Goal: Task Accomplishment & Management: Use online tool/utility

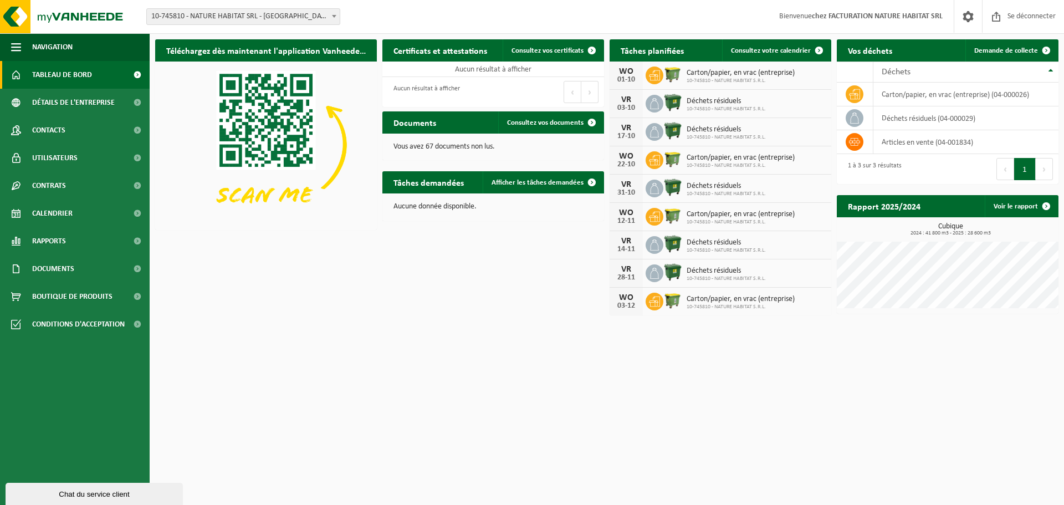
click at [520, 358] on html "Bifurquer: 10-745810 - NATURE HABITAT SRL - [GEOGRAPHIC_DATA]-MEUSE 10-745810 -…" at bounding box center [532, 252] width 1064 height 505
click at [57, 211] on font "Calendrier" at bounding box center [52, 214] width 40 height 8
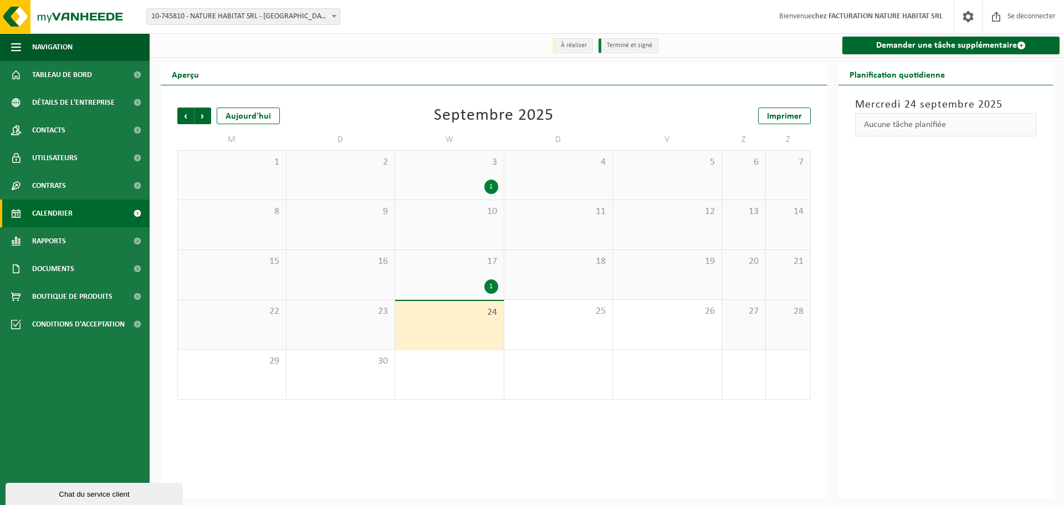
click at [492, 285] on font "1" at bounding box center [490, 286] width 3 height 7
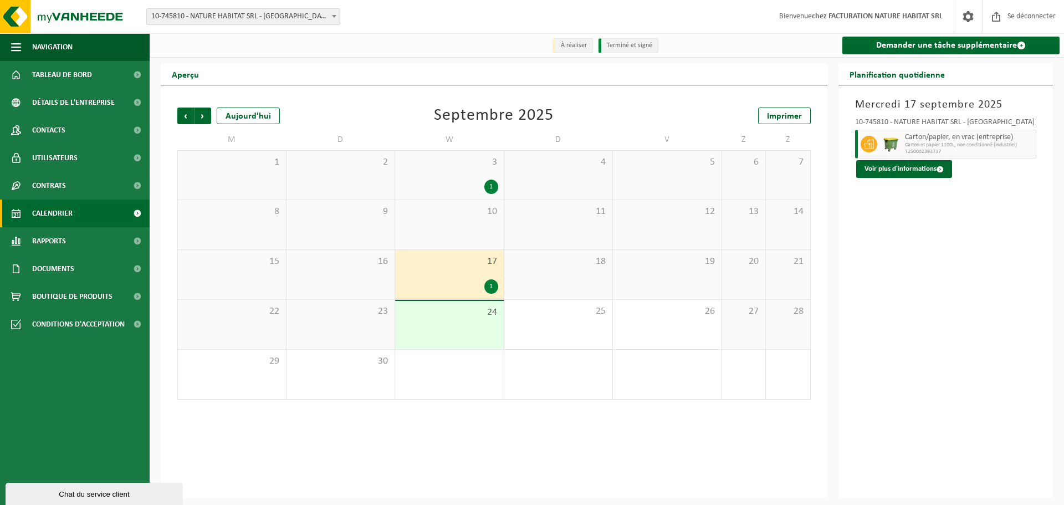
click at [492, 185] on font "1" at bounding box center [490, 186] width 3 height 7
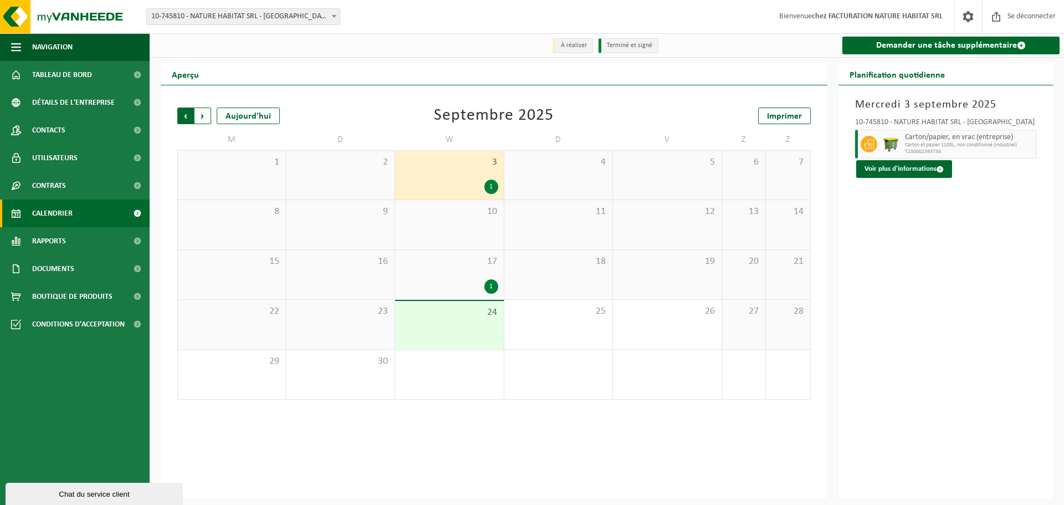
click at [200, 119] on span "Suivant" at bounding box center [203, 116] width 17 height 17
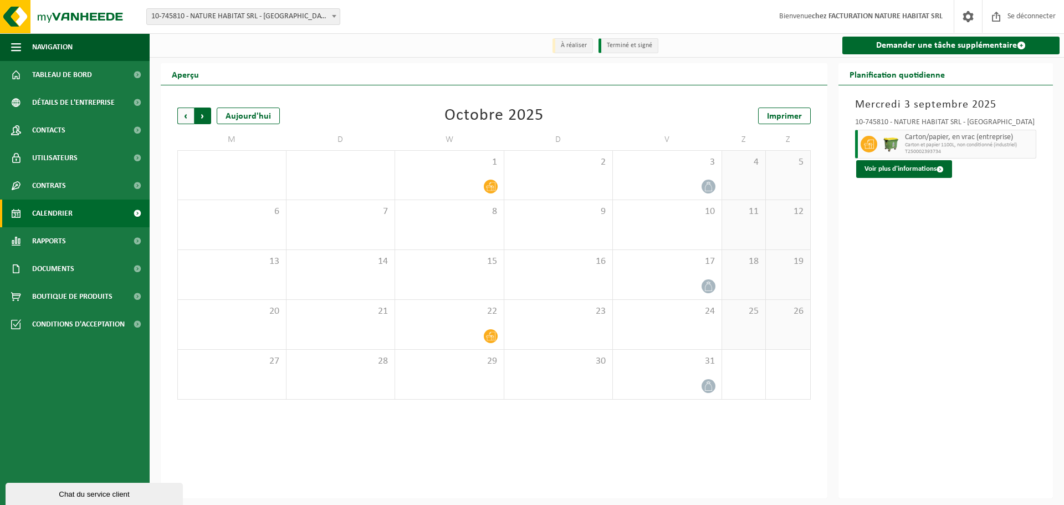
click at [185, 118] on span "Précédent" at bounding box center [185, 116] width 17 height 17
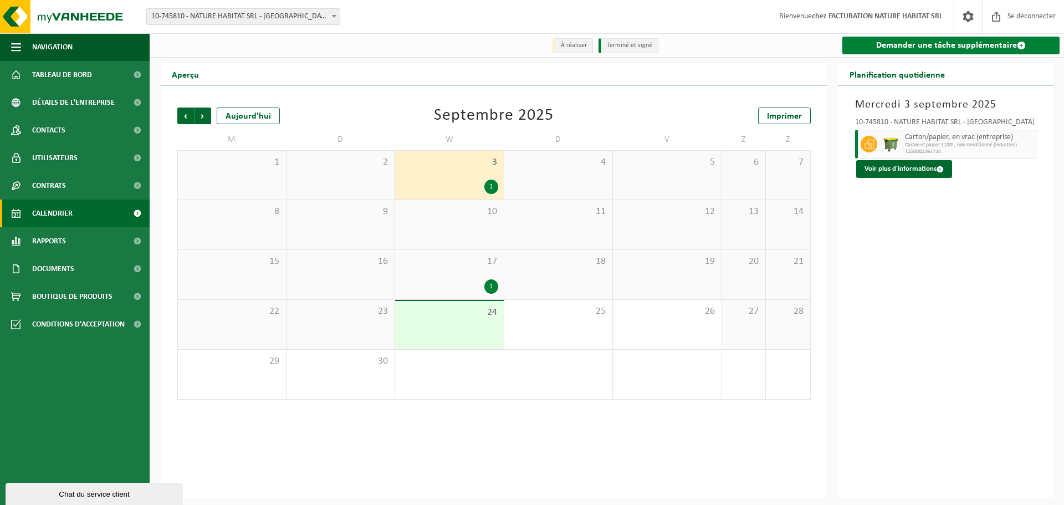
click at [935, 44] on font "Demander une tâche supplémentaire" at bounding box center [946, 45] width 141 height 9
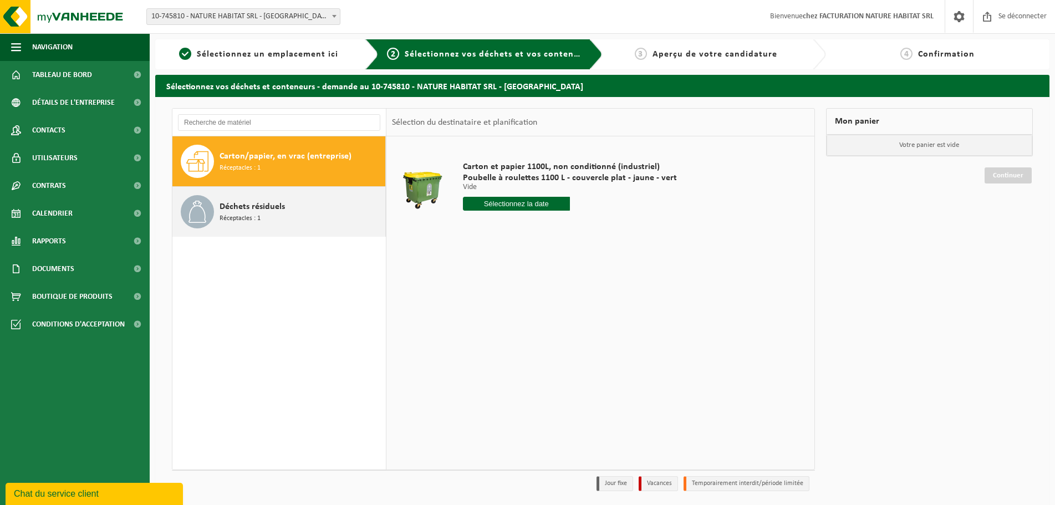
click at [249, 203] on font "Déchets résiduels" at bounding box center [251, 206] width 65 height 9
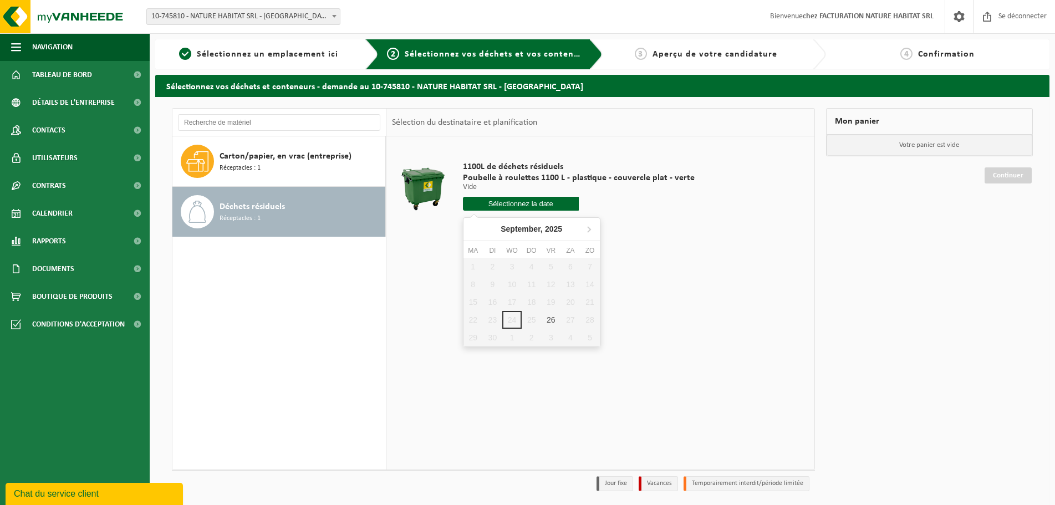
click at [549, 209] on input "text" at bounding box center [521, 204] width 116 height 14
click at [555, 334] on font "26" at bounding box center [554, 330] width 9 height 9
type input "Van 2025-09-26"
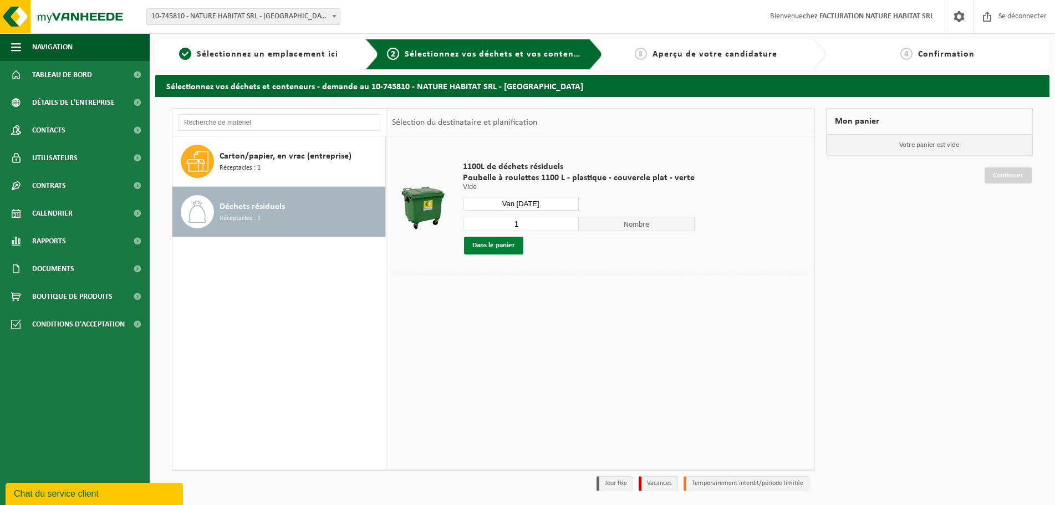
click at [498, 250] on button "Dans le panier" at bounding box center [493, 246] width 59 height 18
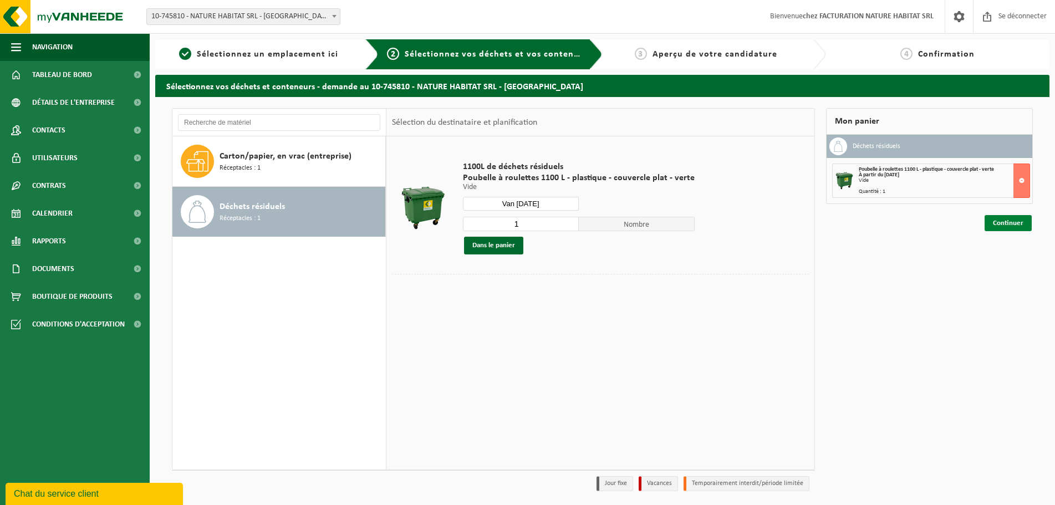
click at [1000, 228] on link "Continuer" at bounding box center [1007, 223] width 47 height 16
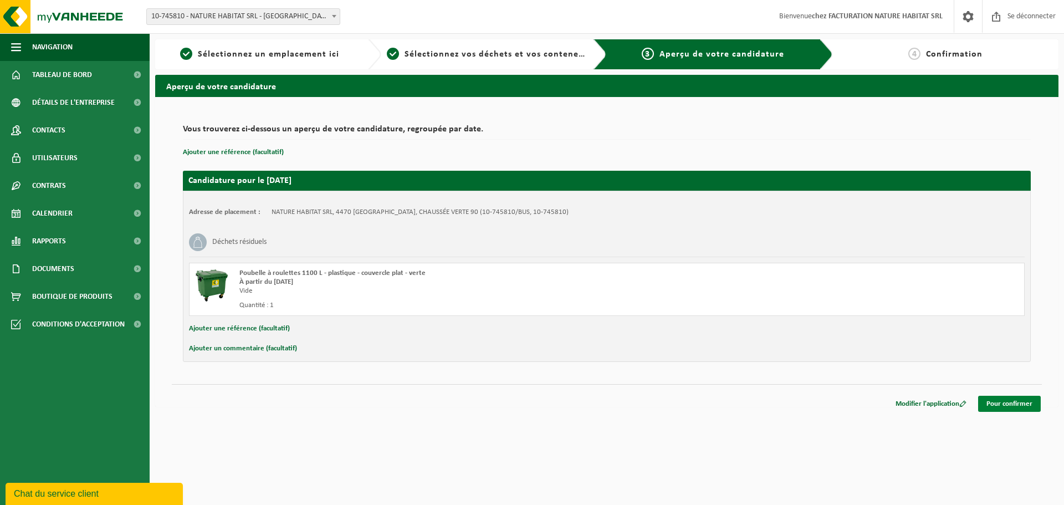
click at [1009, 400] on link "Pour confirmer" at bounding box center [1009, 404] width 63 height 16
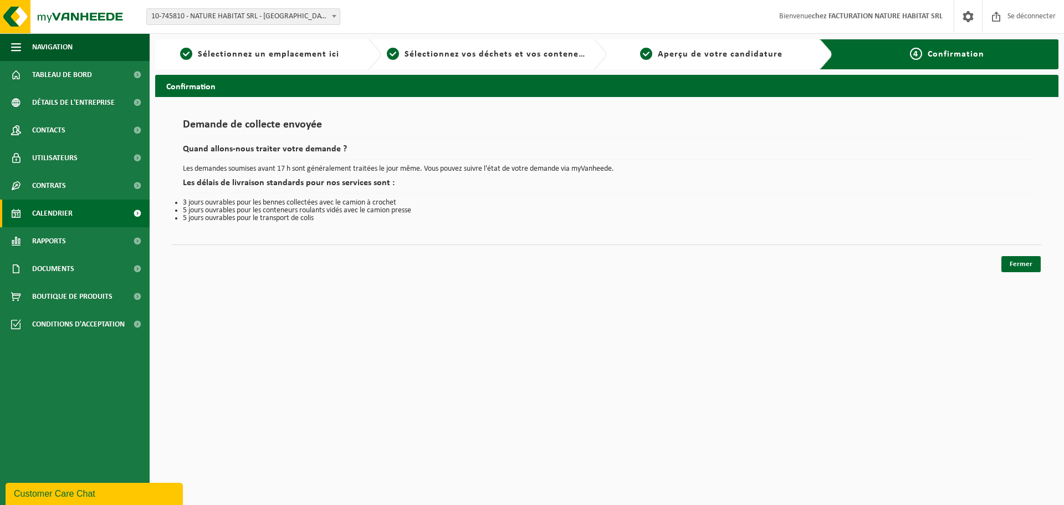
click at [48, 208] on span "Calendrier" at bounding box center [52, 214] width 40 height 28
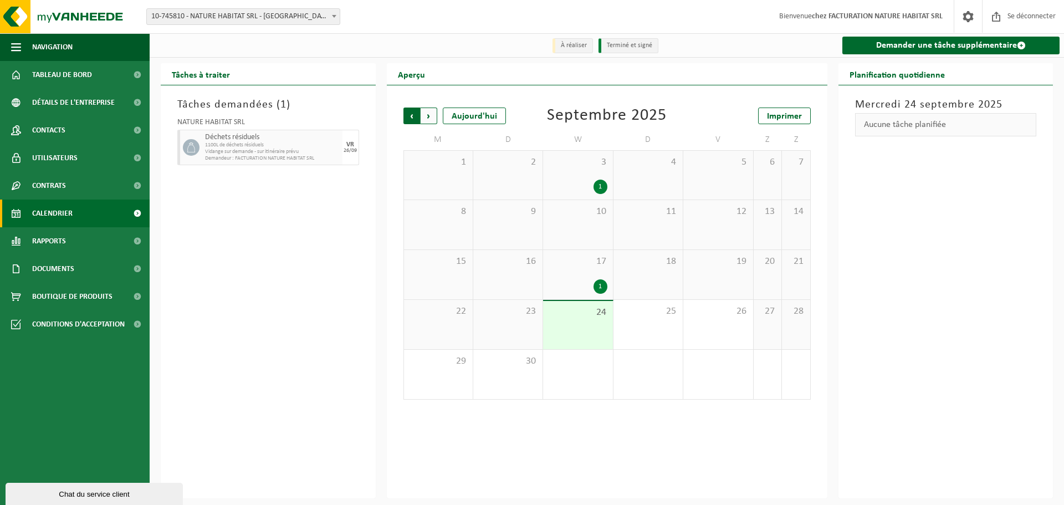
click at [427, 118] on span "Suivant" at bounding box center [429, 116] width 17 height 17
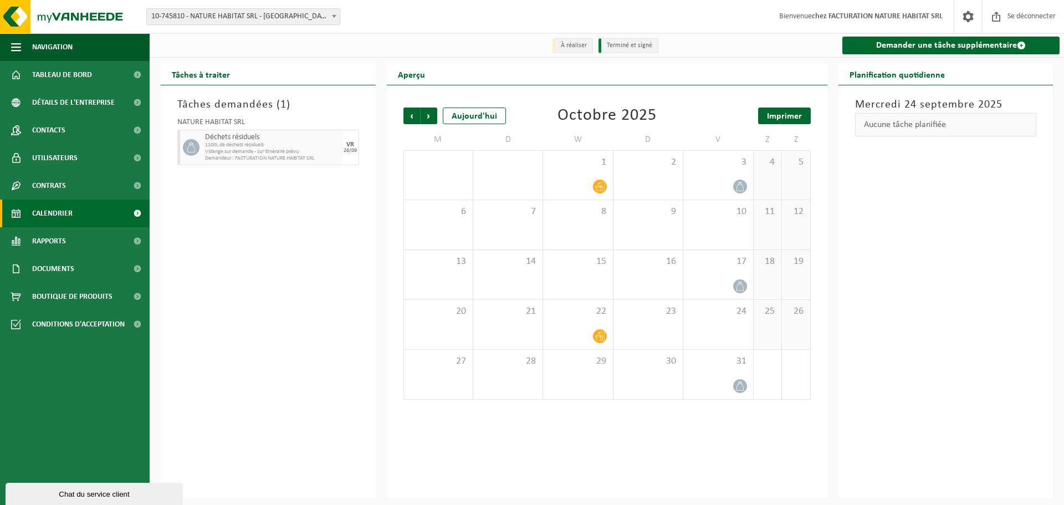
click at [780, 120] on font "Imprimer" at bounding box center [784, 116] width 35 height 9
click at [428, 116] on span "Suivant" at bounding box center [429, 116] width 17 height 17
click at [415, 118] on span "Précédent" at bounding box center [411, 116] width 17 height 17
click at [425, 119] on span "Suivant" at bounding box center [429, 116] width 17 height 17
click at [776, 115] on font "Imprimer" at bounding box center [784, 116] width 35 height 9
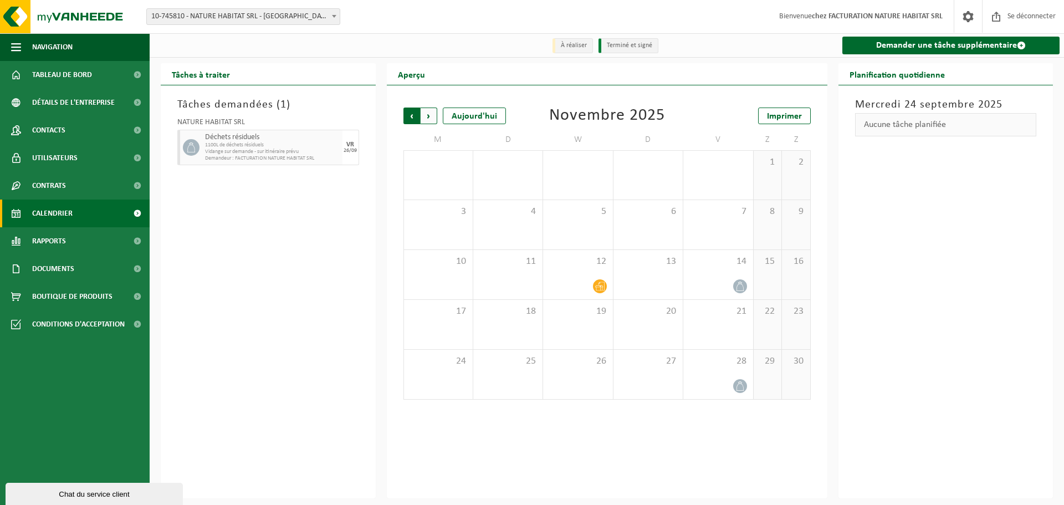
click at [425, 119] on span "Suivant" at bounding box center [429, 116] width 17 height 17
click at [408, 118] on span "Précédent" at bounding box center [411, 116] width 17 height 17
click at [431, 119] on span "Suivant" at bounding box center [429, 116] width 17 height 17
click at [722, 233] on div "12" at bounding box center [717, 224] width 69 height 49
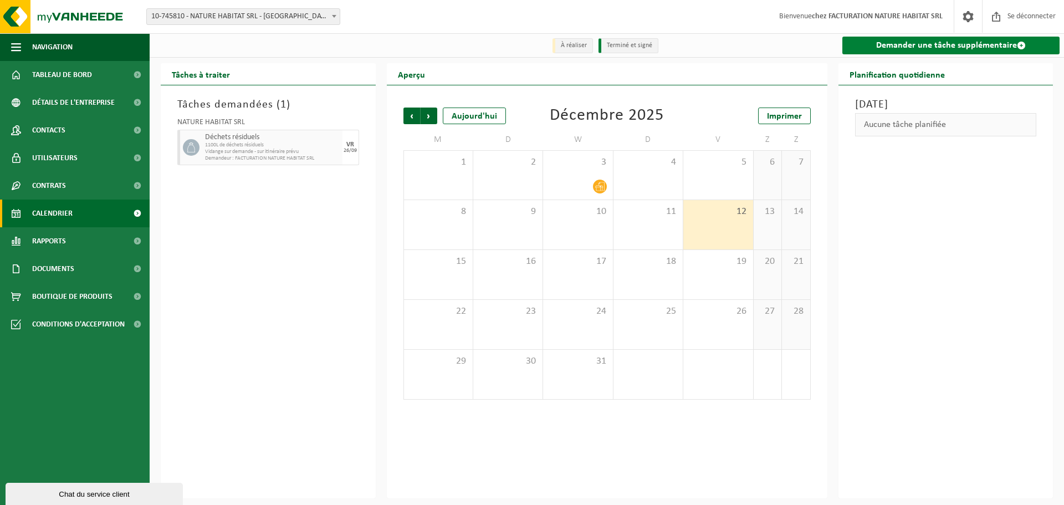
click at [969, 50] on font "Demander une tâche supplémentaire" at bounding box center [946, 45] width 141 height 9
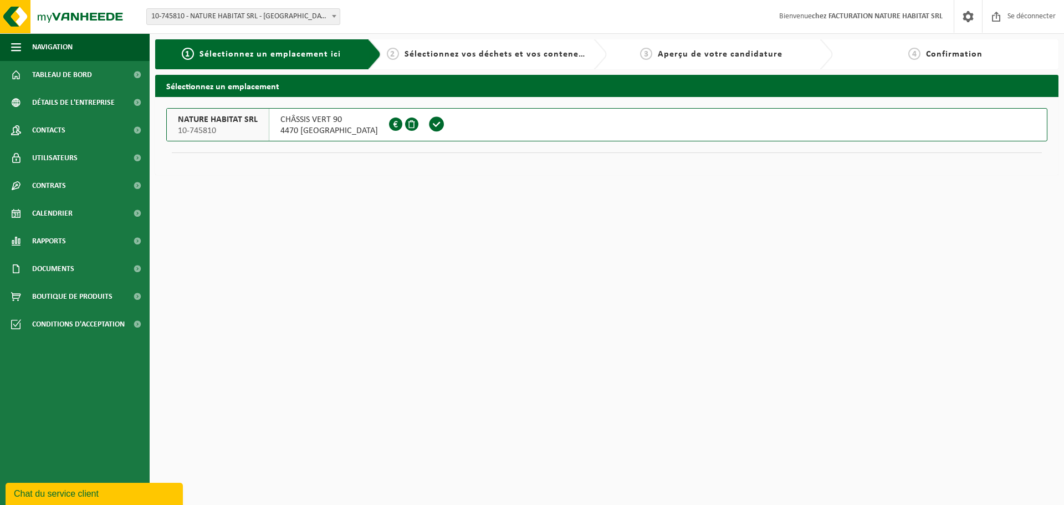
click at [318, 127] on font "4470 SAINT-GEORGES-SUR-MEUSE" at bounding box center [329, 130] width 98 height 9
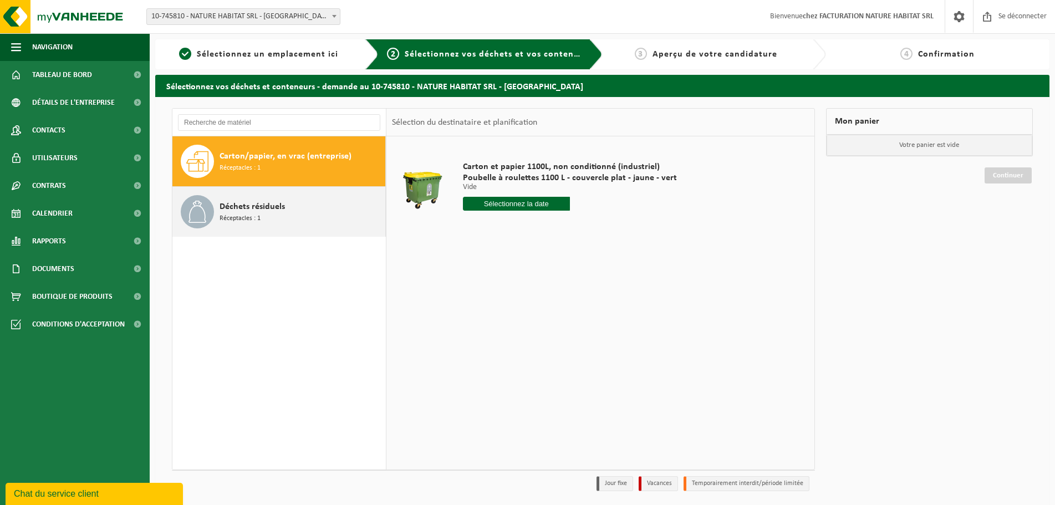
click at [241, 208] on font "Déchets résiduels" at bounding box center [251, 206] width 65 height 9
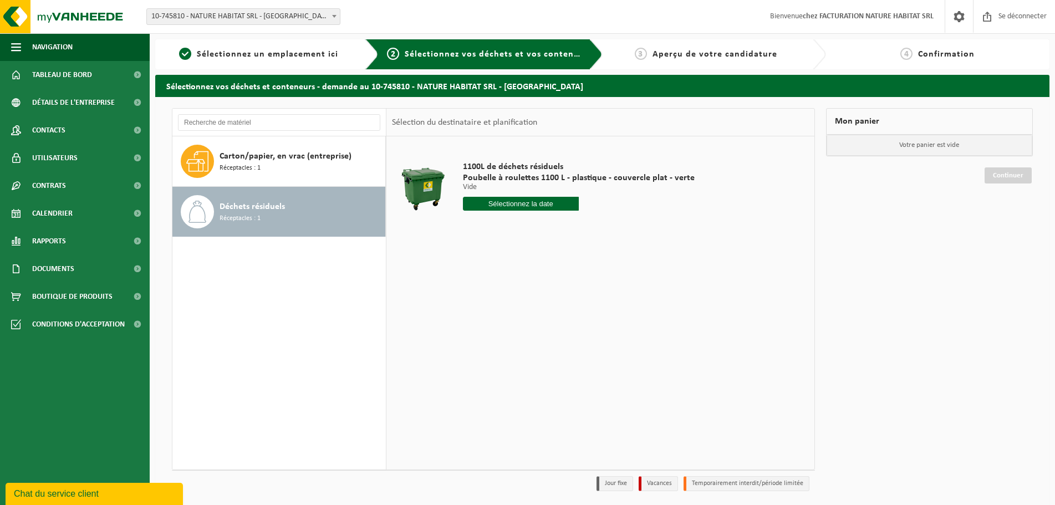
click at [527, 204] on input "text" at bounding box center [521, 204] width 116 height 14
click at [592, 228] on icon at bounding box center [594, 229] width 18 height 18
click at [556, 290] on div "1 2 3 4 5 6 7 8 9 10 11 12 13 14 15 16 17 18 19 20 21 22 23 24 25 26 27 28 29 3…" at bounding box center [534, 313] width 142 height 89
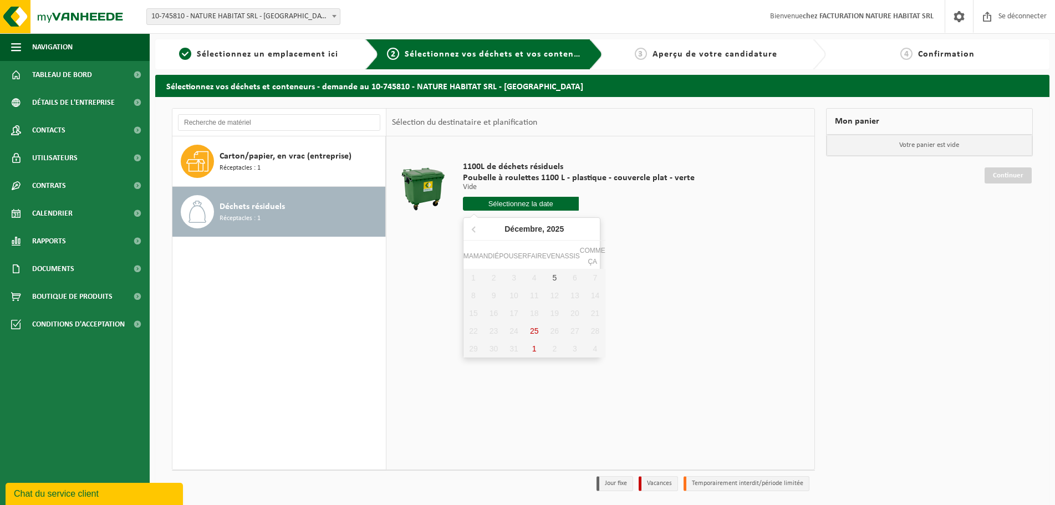
click at [555, 309] on div "1 2 3 4 5 6 7 8 9 10 11 12 13 14 15 16 17 18 19 20 21 22 23 24 25 26 27 28 29 3…" at bounding box center [534, 313] width 142 height 89
click at [74, 212] on link "Calendrier" at bounding box center [75, 214] width 150 height 28
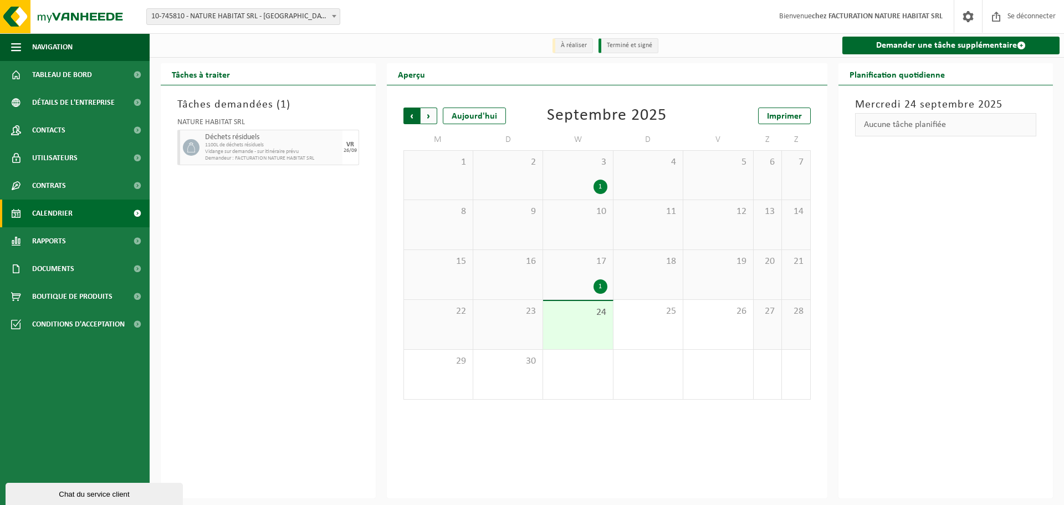
click at [426, 115] on span "Suivant" at bounding box center [429, 116] width 17 height 17
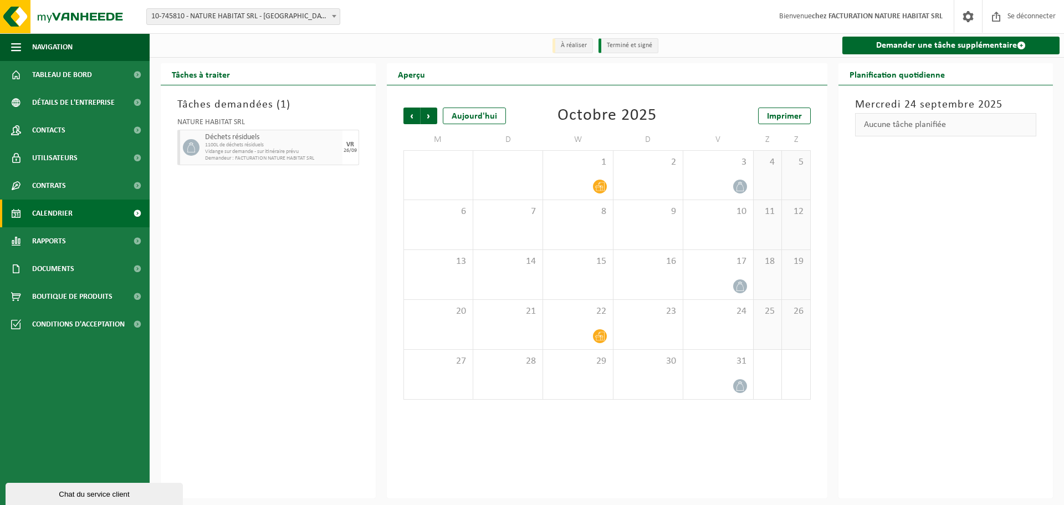
click at [426, 115] on span "Suivant" at bounding box center [429, 116] width 17 height 17
click at [771, 118] on font "Imprimer" at bounding box center [784, 116] width 35 height 9
